Goal: Task Accomplishment & Management: Use online tool/utility

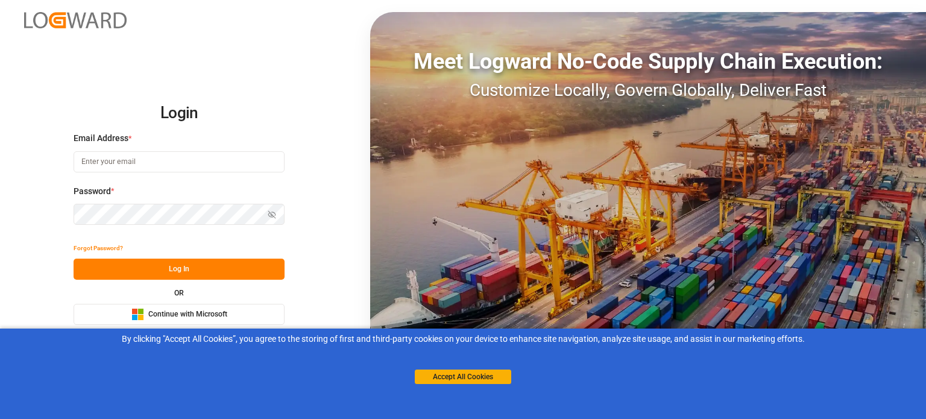
click at [209, 162] on input at bounding box center [179, 161] width 211 height 21
type input "[PERSON_NAME][EMAIL_ADDRESS][PERSON_NAME][DOMAIN_NAME]"
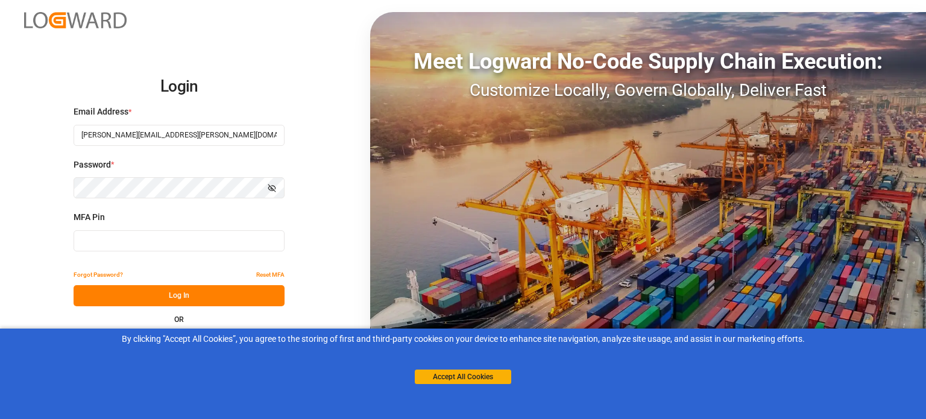
type input "779524"
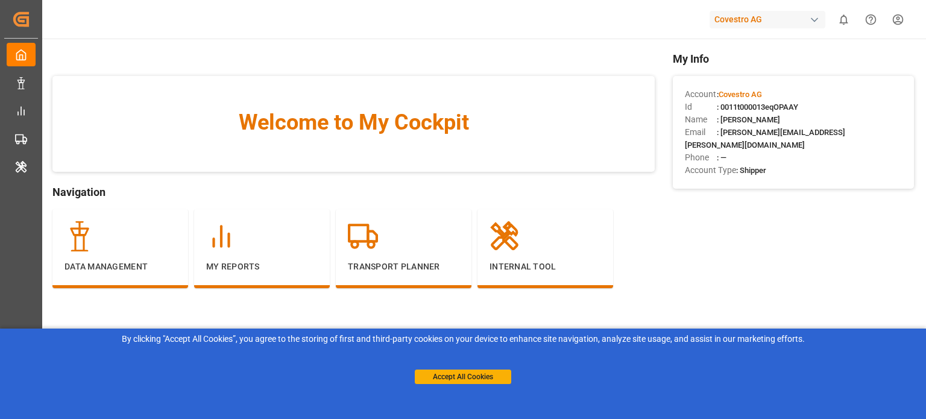
click at [888, 18] on html "Created by potrace 1.15, written by [PERSON_NAME] [DATE]-[DATE] Created by potr…" at bounding box center [463, 209] width 926 height 419
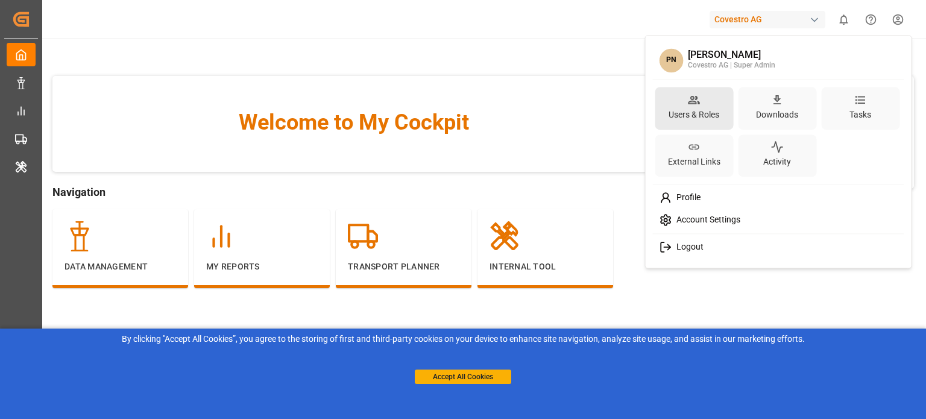
click at [700, 110] on div "Users & Roles" at bounding box center [693, 114] width 55 height 17
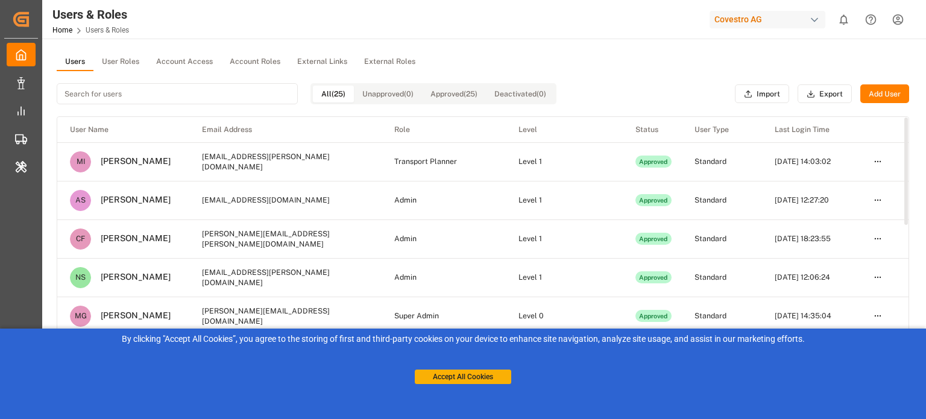
drag, startPoint x: 469, startPoint y: 382, endPoint x: 335, endPoint y: 340, distance: 140.6
click at [468, 382] on button "Accept All Cookies" at bounding box center [463, 377] width 97 height 14
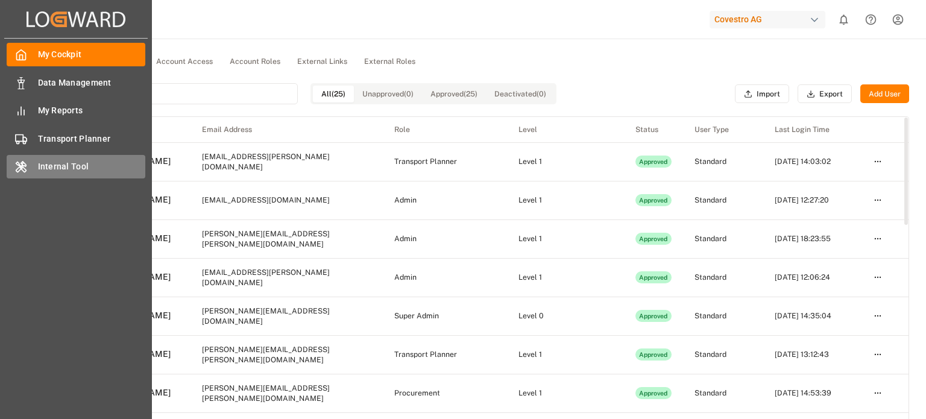
click at [19, 163] on icon at bounding box center [21, 167] width 12 height 12
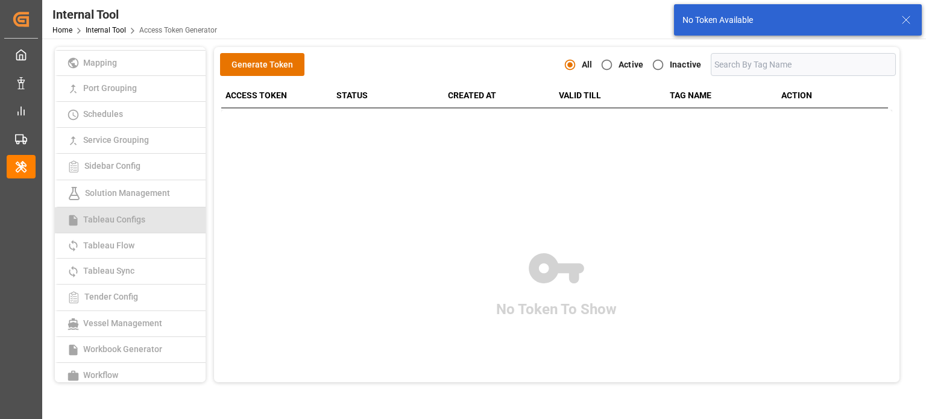
scroll to position [311, 0]
click at [138, 212] on span "Tableau Configs" at bounding box center [114, 215] width 69 height 10
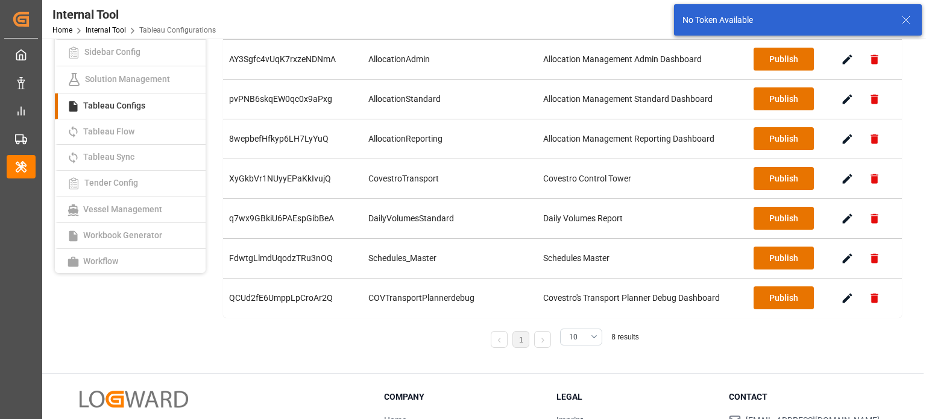
scroll to position [121, 0]
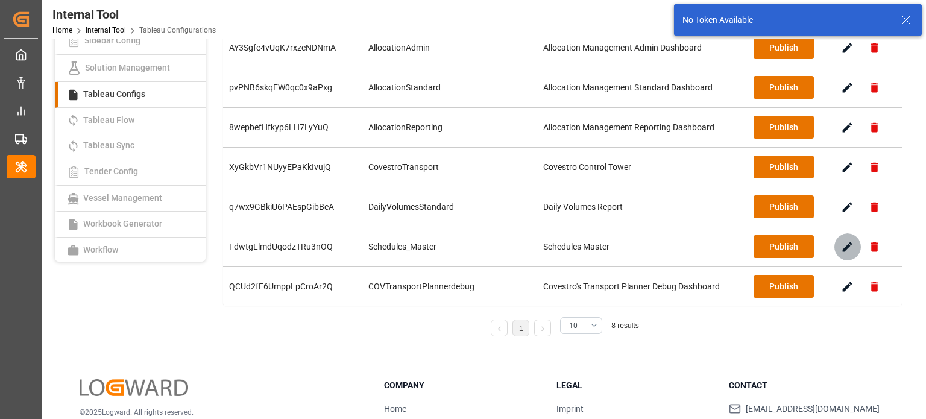
click at [842, 250] on icon "button" at bounding box center [847, 247] width 13 height 13
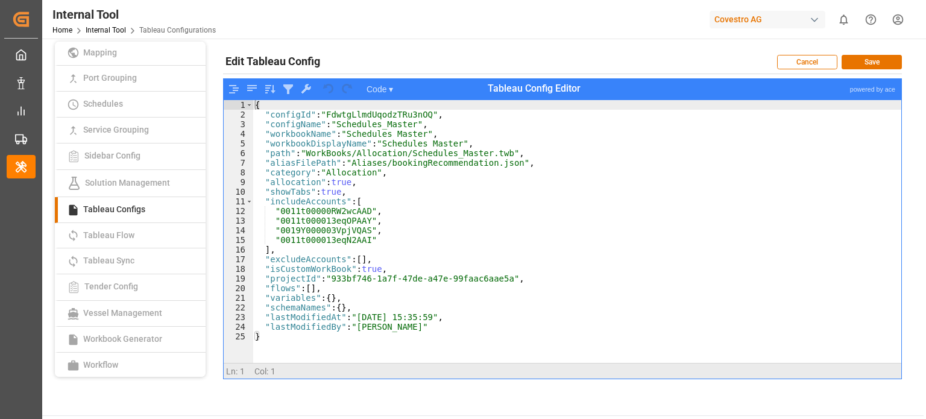
scroll to position [0, 0]
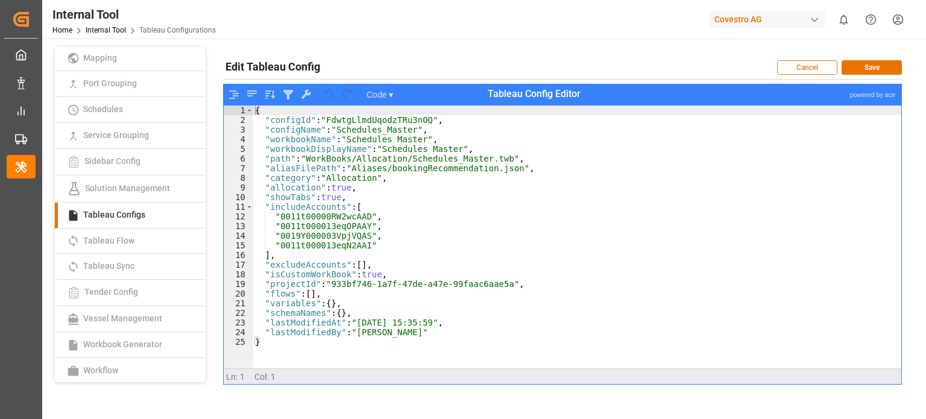
click at [818, 71] on button "Cancel" at bounding box center [807, 67] width 60 height 14
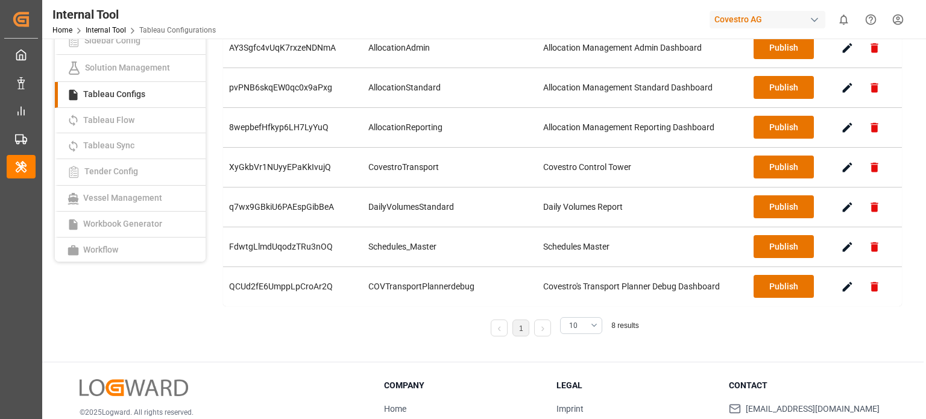
scroll to position [60, 0]
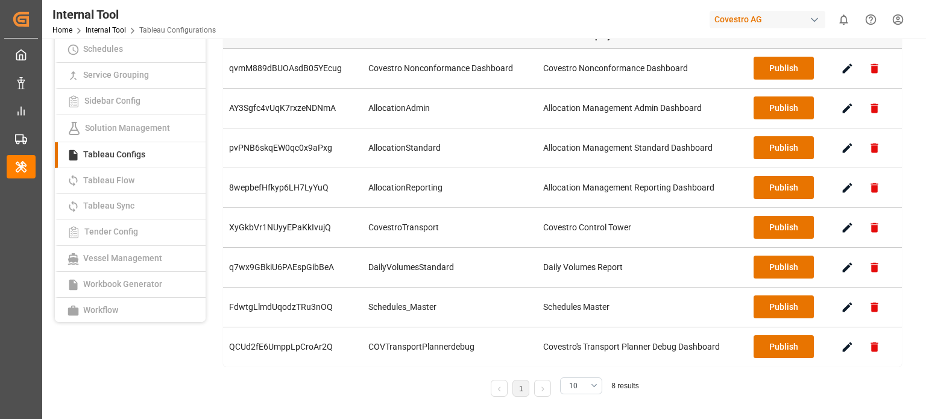
click at [841, 341] on icon "button" at bounding box center [847, 347] width 13 height 13
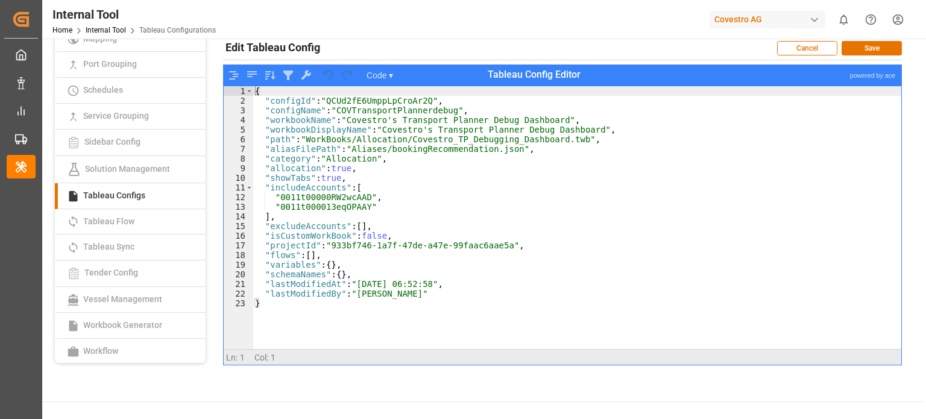
scroll to position [0, 0]
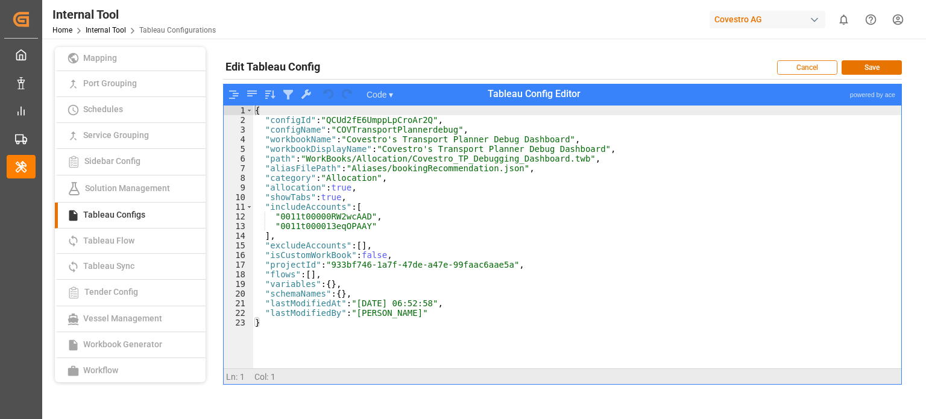
click at [807, 73] on button "Cancel" at bounding box center [807, 67] width 60 height 14
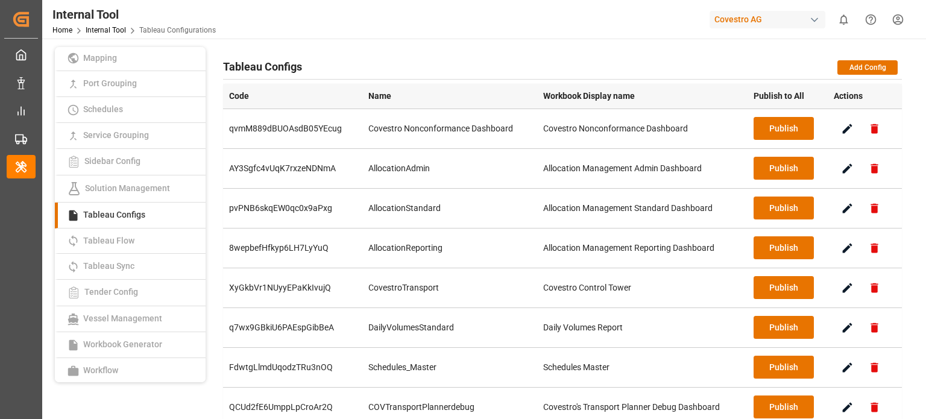
click at [854, 326] on icon "button" at bounding box center [847, 327] width 13 height 13
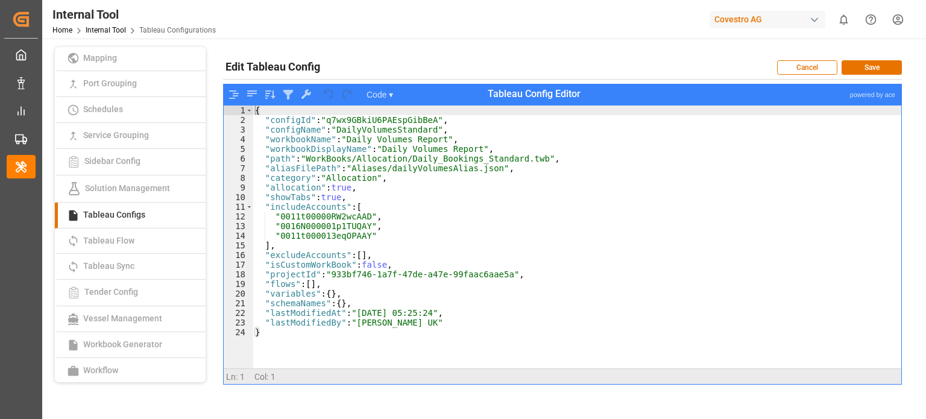
click at [792, 77] on div "Cancel Save" at bounding box center [839, 67] width 125 height 23
click at [806, 65] on button "Cancel" at bounding box center [807, 67] width 60 height 14
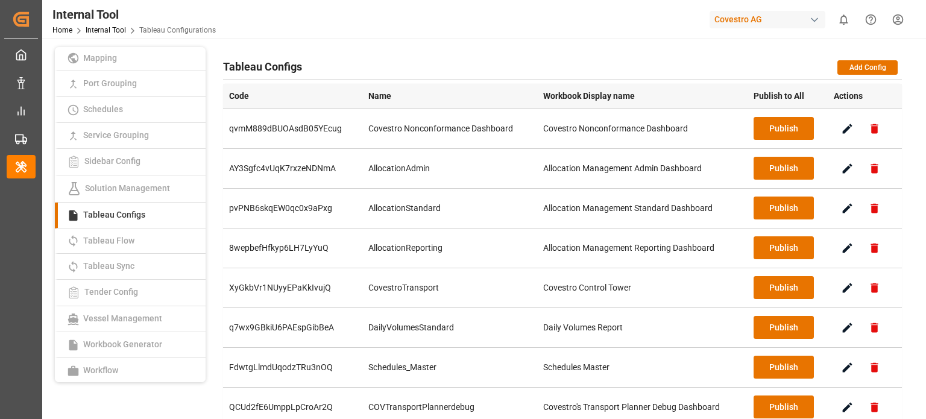
click at [841, 248] on icon "button" at bounding box center [847, 248] width 13 height 13
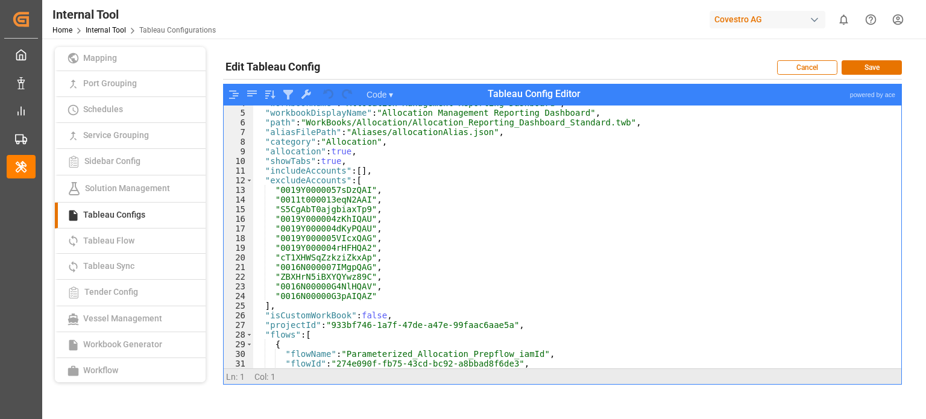
scroll to position [181, 0]
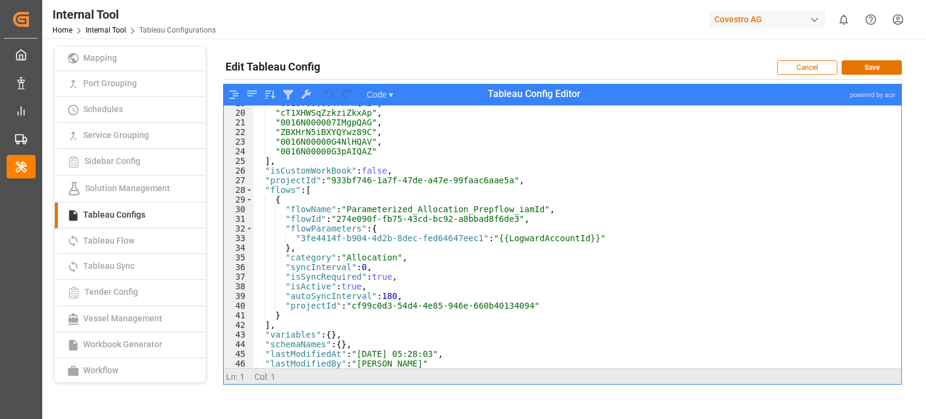
click at [797, 65] on button "Cancel" at bounding box center [807, 67] width 60 height 14
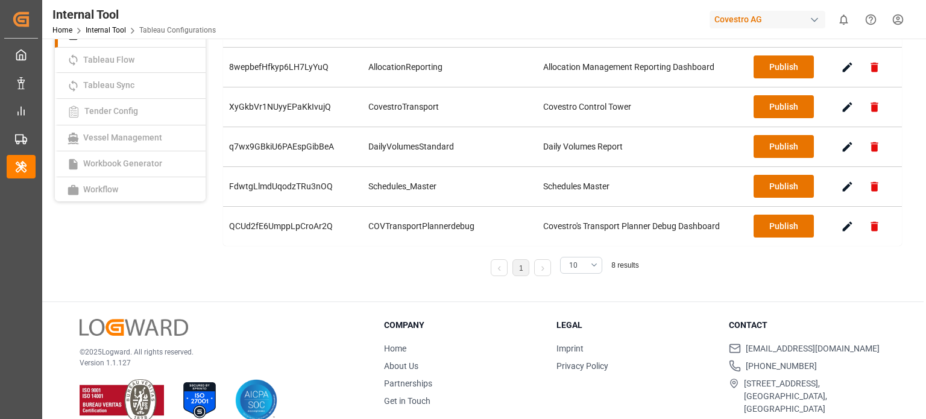
click at [847, 192] on button "button" at bounding box center [847, 186] width 27 height 27
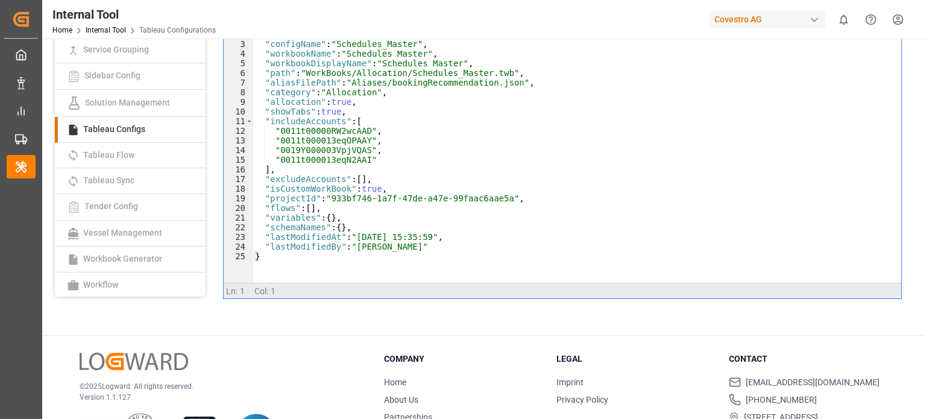
scroll to position [0, 0]
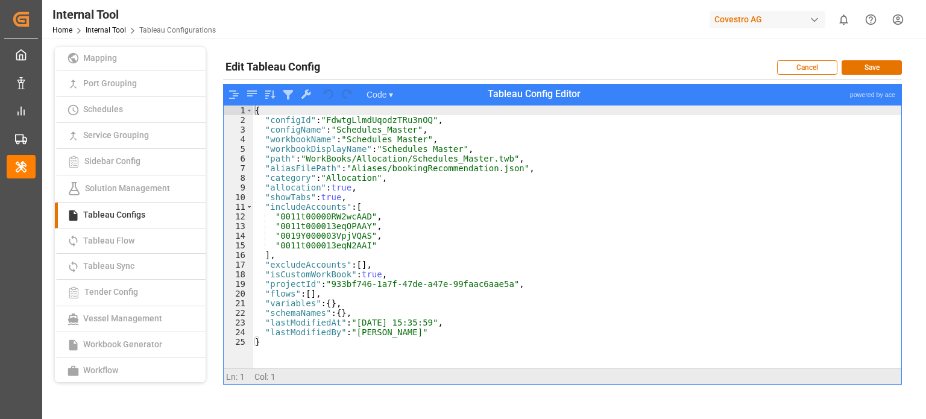
type textarea ""aliasFilePath": "Aliases/bookingRecommendation.json","
click at [446, 166] on div "{ "configId" : "FdwtgLlmdUqodzTRu3nOQ" , "configName" : "Schedules_Master" , "w…" at bounding box center [577, 247] width 649 height 283
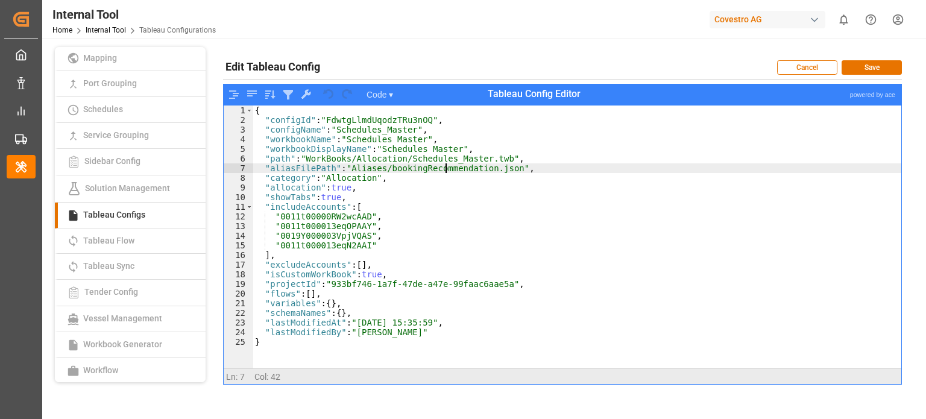
click at [446, 166] on div "{ "configId" : "FdwtgLlmdUqodzTRu3nOQ" , "configName" : "Schedules_Master" , "w…" at bounding box center [577, 247] width 649 height 283
click at [790, 57] on div "Cancel Save" at bounding box center [839, 67] width 125 height 23
click at [791, 57] on div "Cancel Save" at bounding box center [839, 67] width 125 height 23
click at [792, 66] on button "Cancel" at bounding box center [807, 67] width 60 height 14
